Goal: Find specific page/section: Find specific page/section

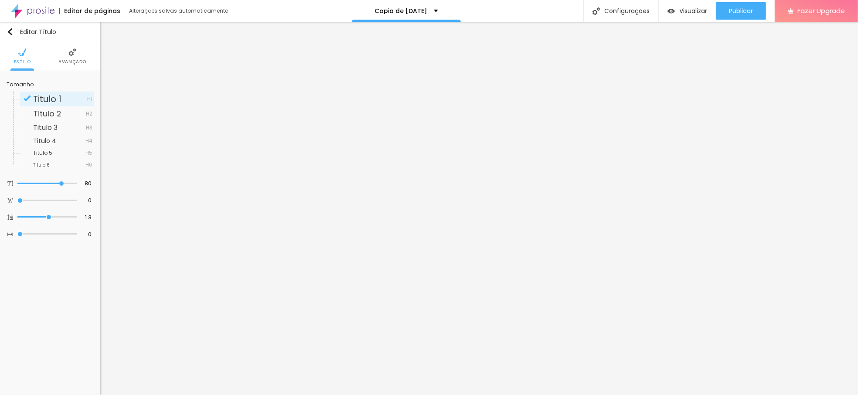
click at [9, 10] on div at bounding box center [28, 11] width 57 height 22
